Goal: Task Accomplishment & Management: Use online tool/utility

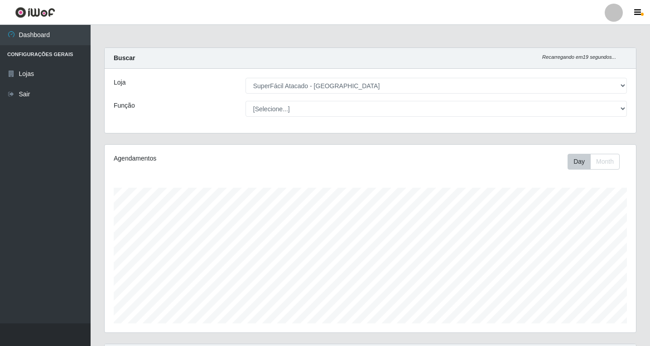
select select "503"
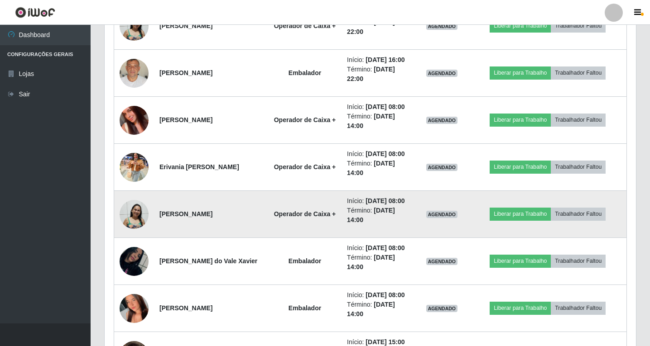
scroll to position [1135, 0]
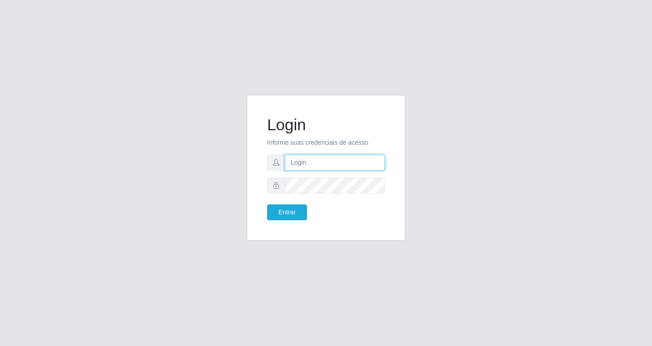
click at [319, 167] on input "text" at bounding box center [335, 163] width 100 height 16
type input "[EMAIL_ADDRESS][DOMAIN_NAME]"
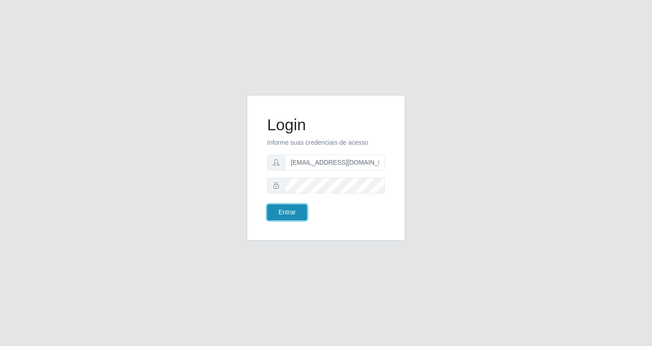
click at [292, 214] on button "Entrar" at bounding box center [287, 213] width 40 height 16
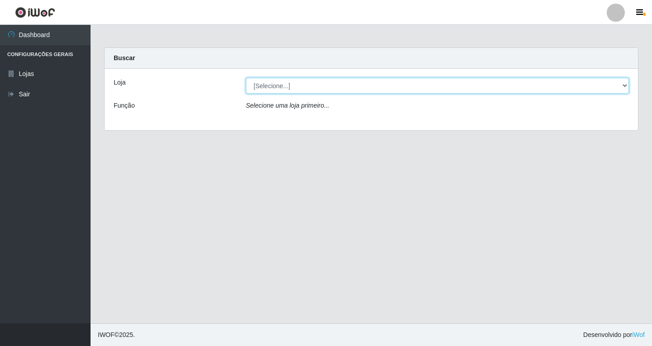
click at [627, 84] on select "[Selecione...] SuperFácil Atacado - [GEOGRAPHIC_DATA]" at bounding box center [437, 86] width 383 height 16
select select "503"
click at [246, 78] on select "[Selecione...] SuperFácil Atacado - [GEOGRAPHIC_DATA]" at bounding box center [437, 86] width 383 height 16
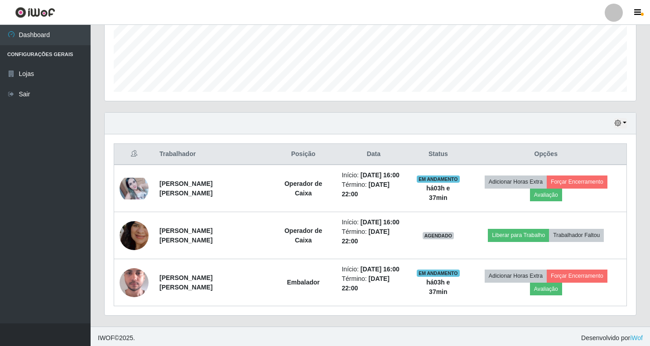
scroll to position [235, 0]
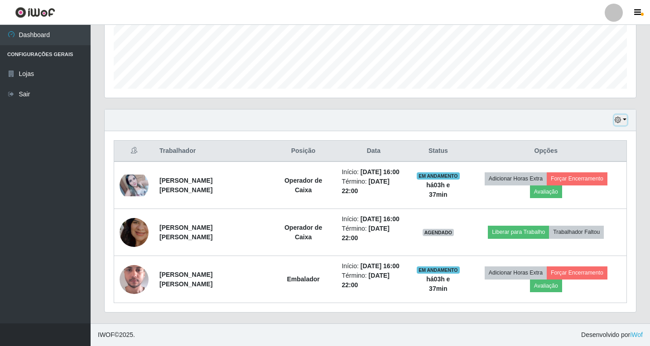
click at [623, 118] on button "button" at bounding box center [620, 120] width 13 height 10
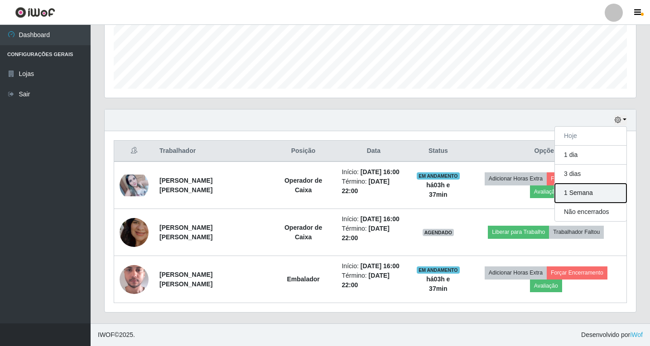
click at [594, 192] on button "1 Semana" at bounding box center [591, 193] width 72 height 19
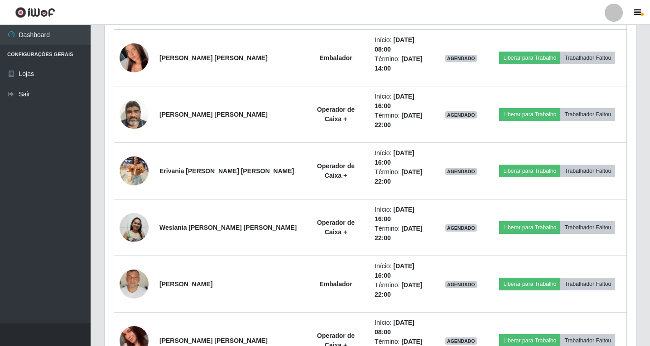
scroll to position [1045, 0]
